Goal: Use online tool/utility: Utilize a website feature to perform a specific function

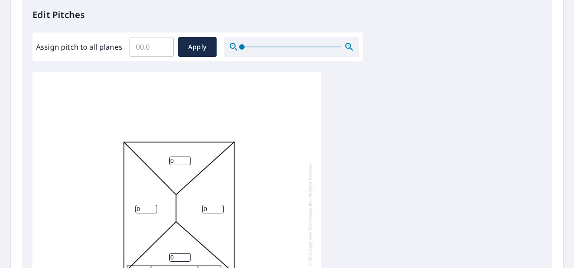
scroll to position [135, 0]
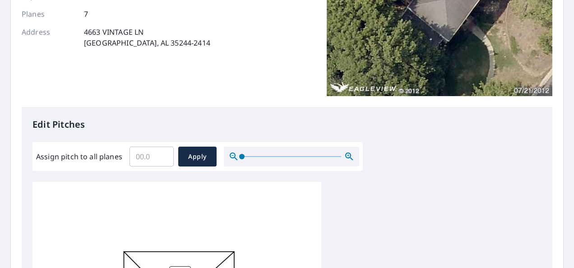
click at [154, 158] on input "Assign pitch to all planes" at bounding box center [152, 156] width 44 height 25
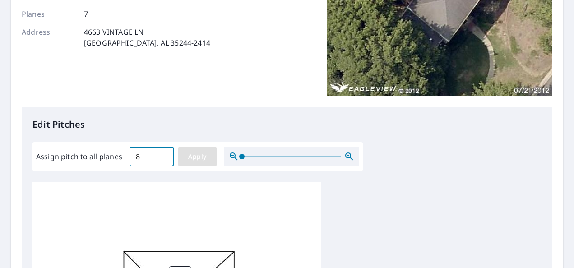
type input "8"
click at [194, 159] on span "Apply" at bounding box center [198, 156] width 24 height 11
type input "8"
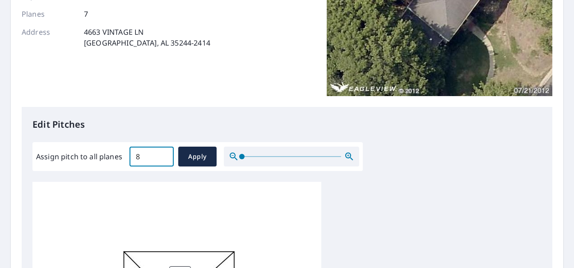
type input "8"
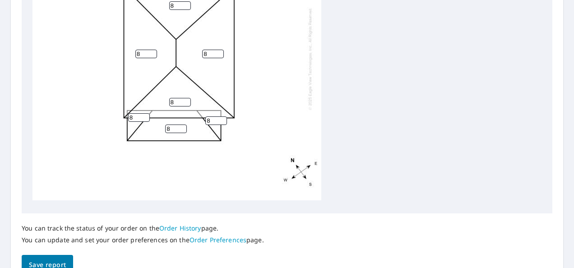
scroll to position [446, 0]
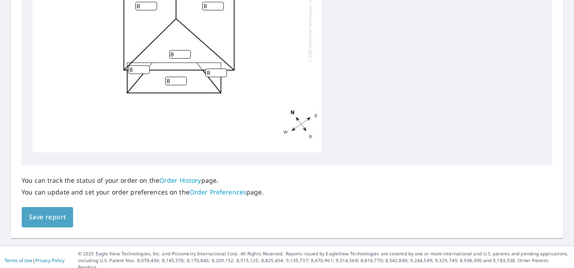
click at [56, 222] on span "Save report" at bounding box center [47, 217] width 37 height 11
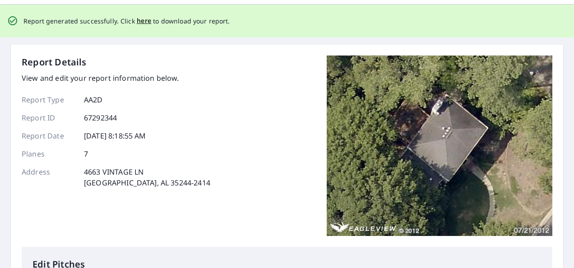
scroll to position [0, 0]
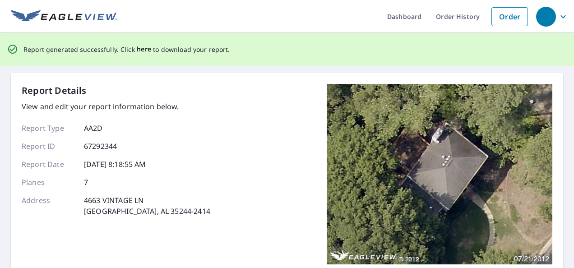
click at [141, 46] on span "here" at bounding box center [144, 49] width 15 height 11
